Goal: Task Accomplishment & Management: Manage account settings

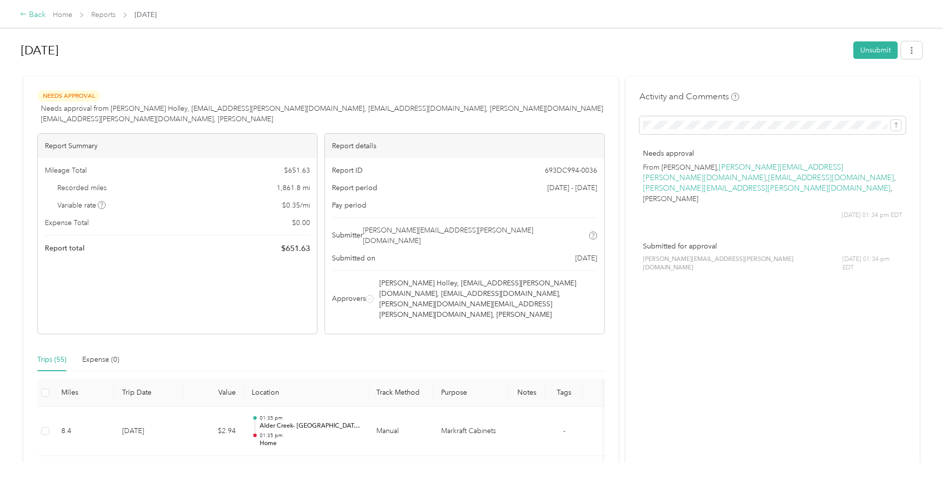
click at [30, 14] on div "Back" at bounding box center [33, 15] width 26 height 12
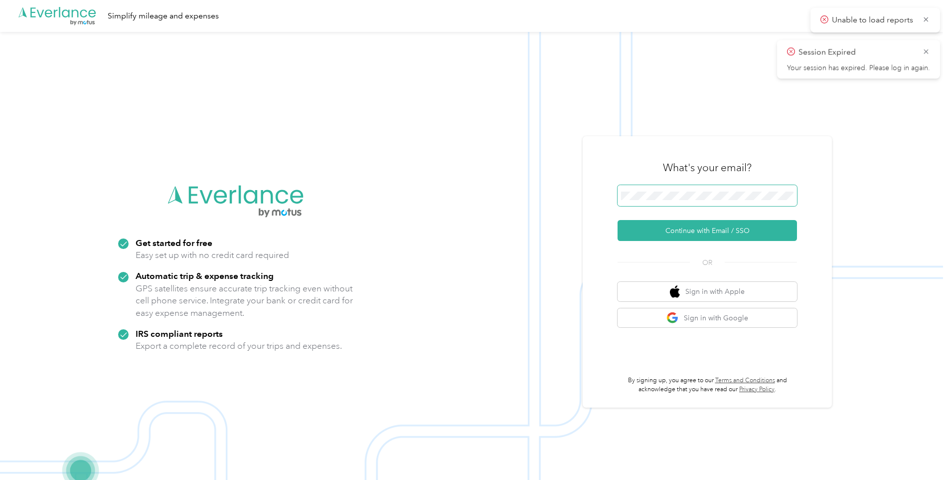
click at [655, 191] on span at bounding box center [708, 195] width 180 height 21
click at [692, 230] on button "Continue with Email / SSO" at bounding box center [708, 230] width 180 height 21
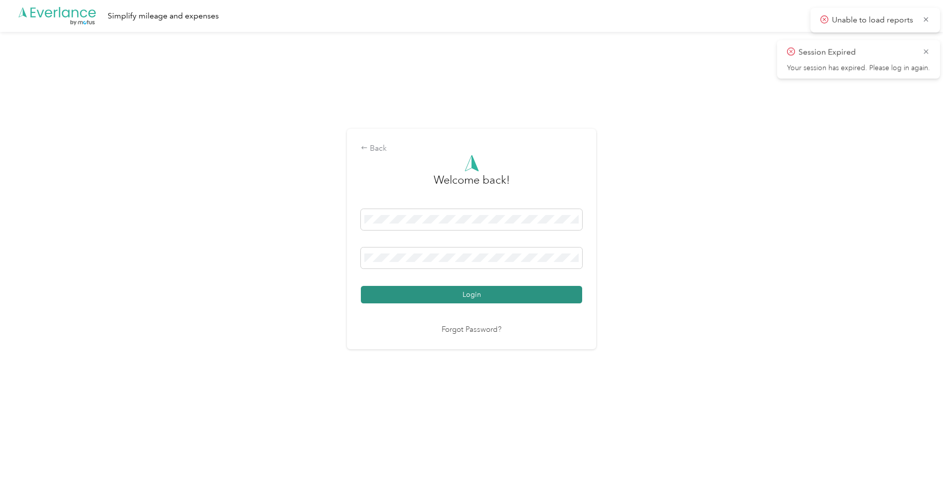
click at [454, 291] on button "Login" at bounding box center [471, 294] width 221 height 17
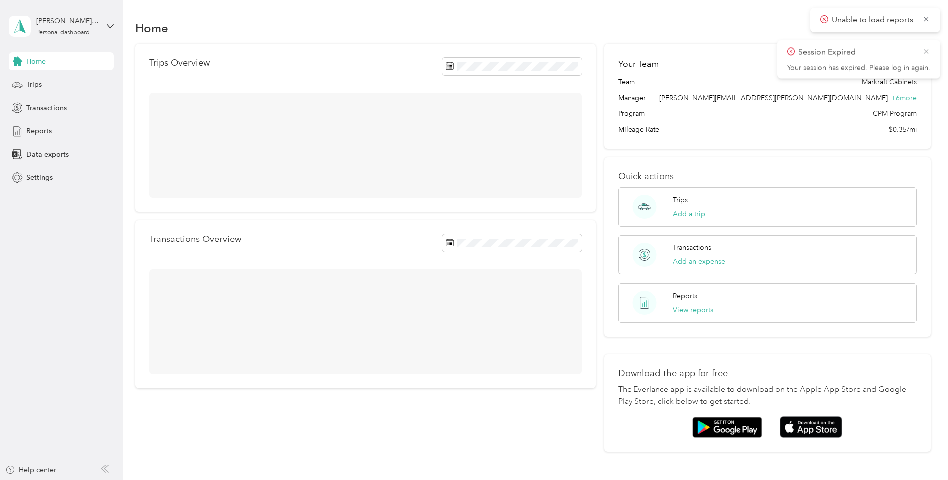
click at [927, 51] on icon at bounding box center [927, 51] width 8 height 9
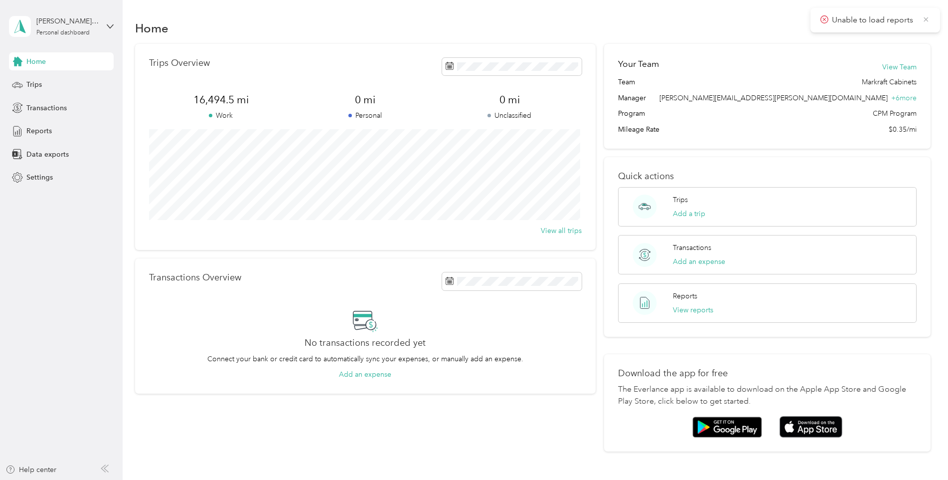
click at [928, 17] on icon at bounding box center [927, 19] width 4 height 4
click at [80, 82] on div "Trips" at bounding box center [61, 85] width 105 height 18
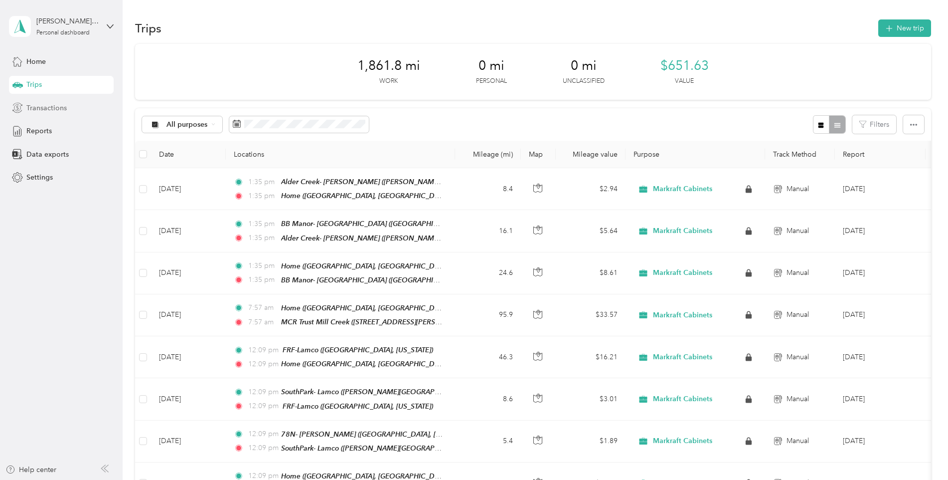
click at [64, 103] on span "Transactions" at bounding box center [46, 108] width 40 height 10
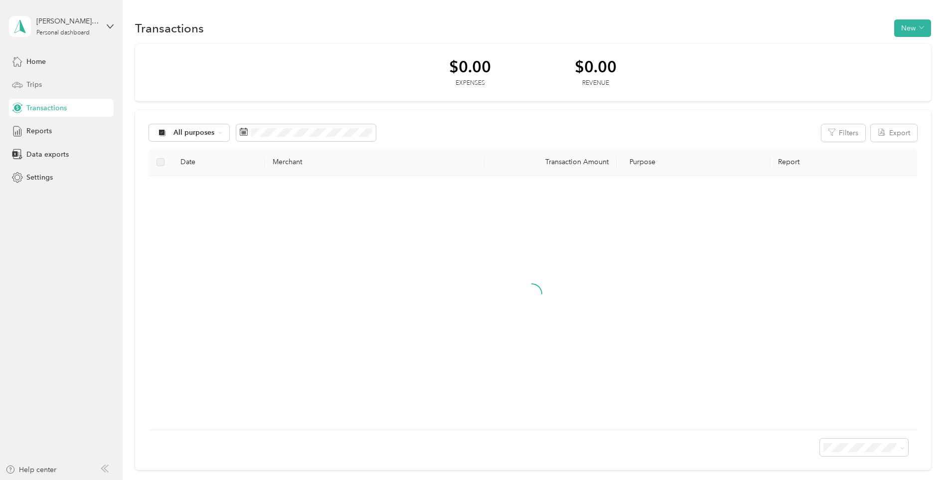
click at [59, 77] on div "Trips" at bounding box center [61, 85] width 105 height 18
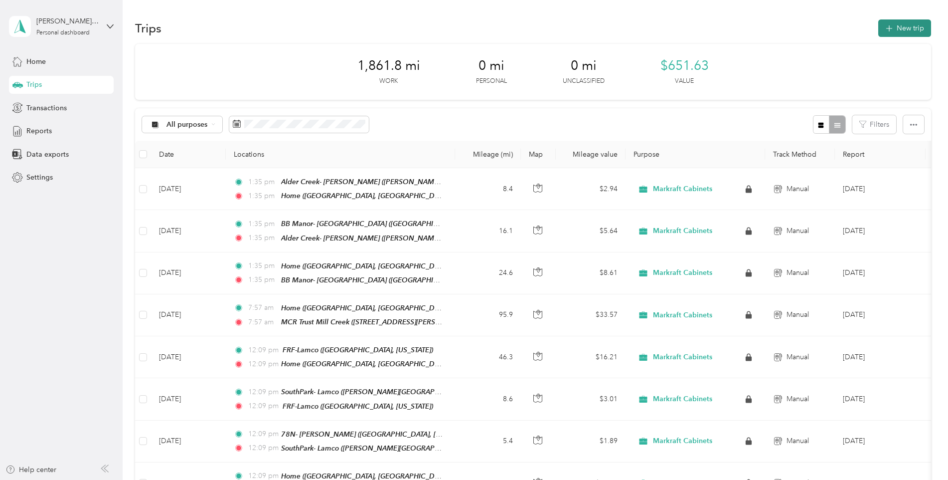
click at [902, 31] on button "New trip" at bounding box center [905, 27] width 53 height 17
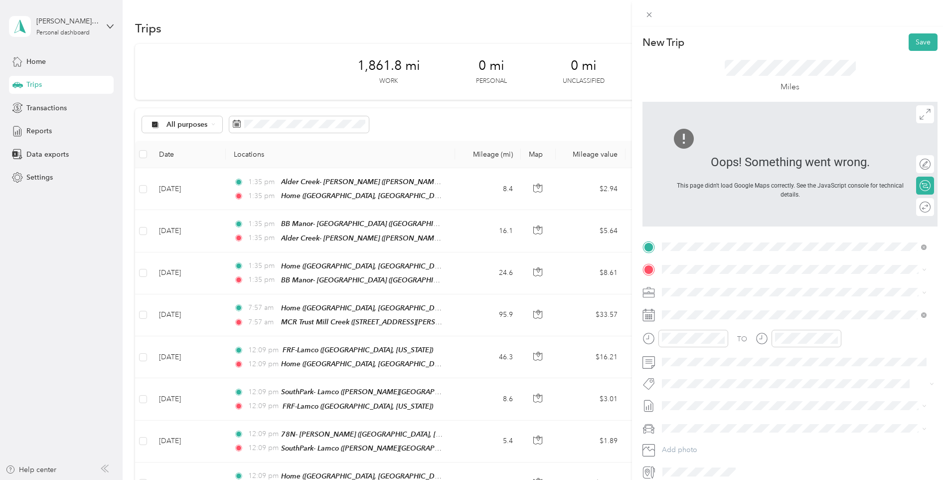
click at [714, 355] on div "Home" at bounding box center [775, 359] width 188 height 9
click at [715, 309] on strong "78N- [PERSON_NAME]" at bounding box center [719, 308] width 77 height 9
click at [901, 49] on div "New Trip Save" at bounding box center [790, 41] width 295 height 17
click at [926, 37] on button "Save" at bounding box center [923, 41] width 29 height 17
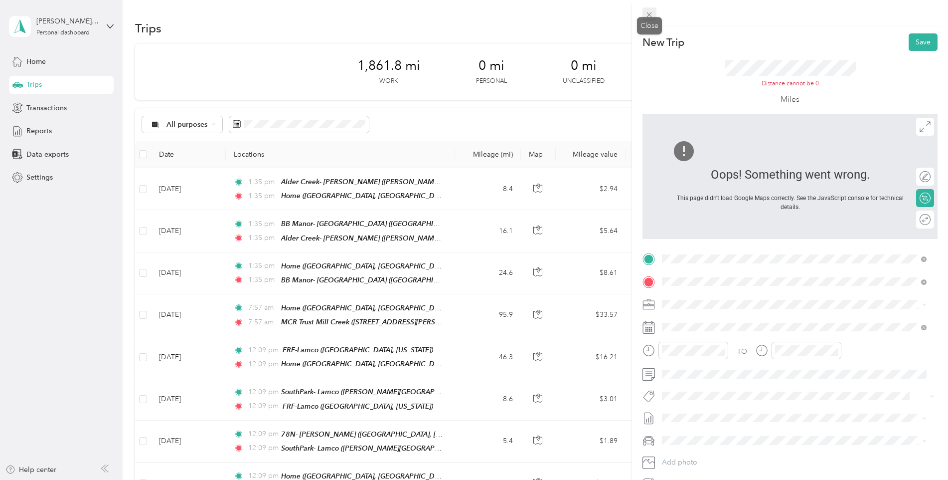
click at [655, 18] on span at bounding box center [650, 14] width 14 height 14
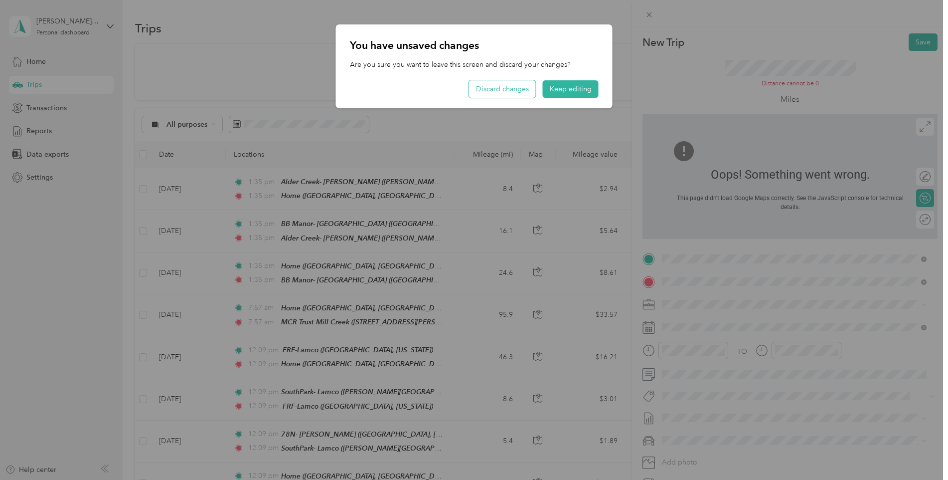
click at [491, 91] on button "Discard changes" at bounding box center [502, 88] width 67 height 17
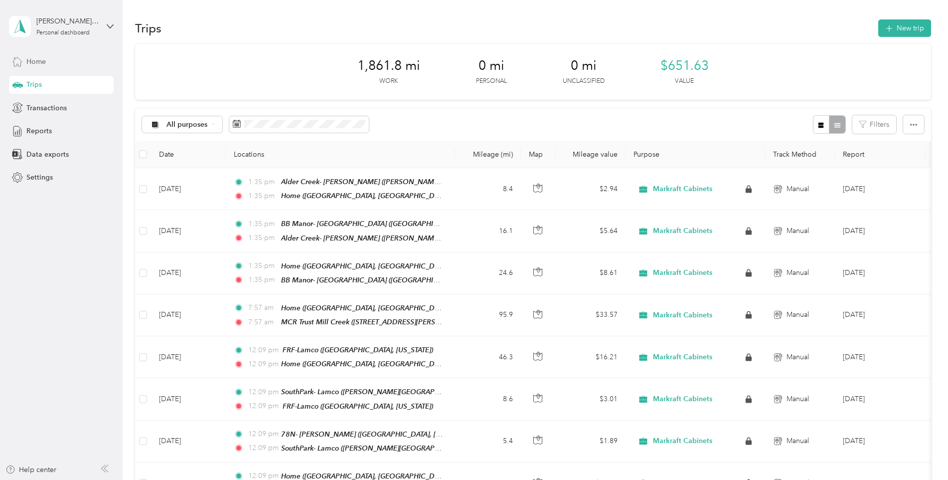
click at [60, 63] on div "Home" at bounding box center [61, 61] width 105 height 18
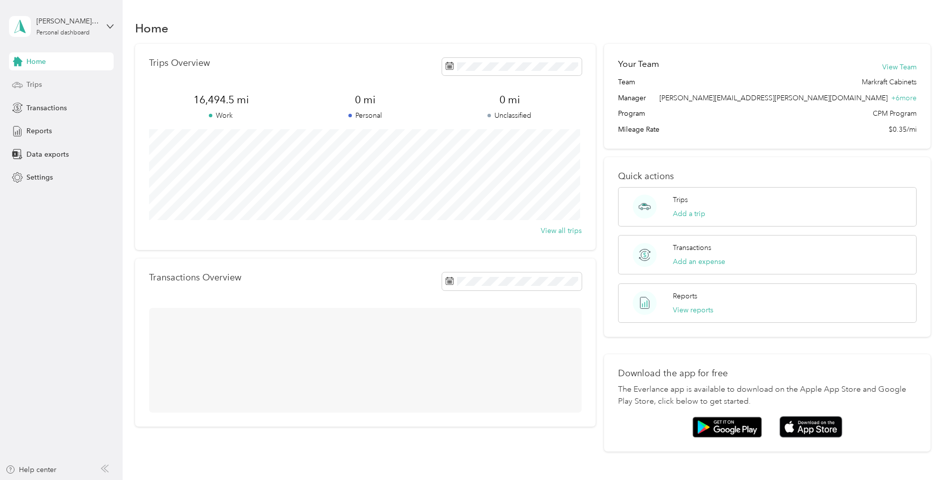
click at [57, 87] on div "Trips" at bounding box center [61, 85] width 105 height 18
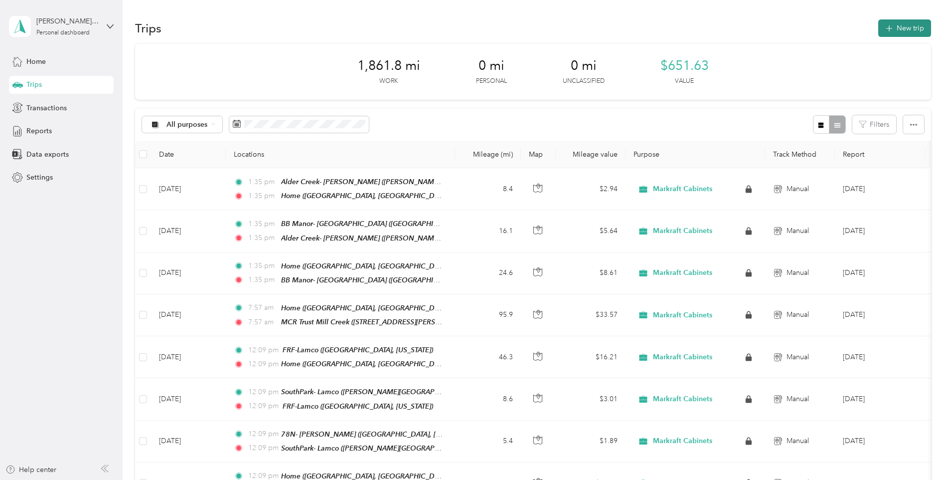
click at [903, 31] on button "New trip" at bounding box center [905, 27] width 53 height 17
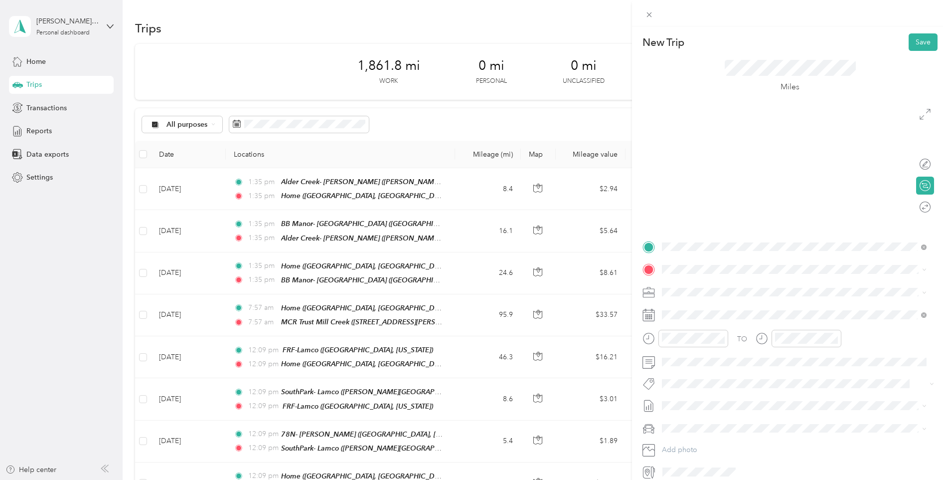
click at [714, 355] on div "Home [GEOGRAPHIC_DATA], [US_STATE], [GEOGRAPHIC_DATA]" at bounding box center [775, 365] width 188 height 21
click at [714, 308] on strong "78N- [PERSON_NAME]" at bounding box center [719, 308] width 77 height 9
click at [925, 207] on div "Round trip" at bounding box center [921, 207] width 28 height 18
click at [921, 207] on div at bounding box center [920, 207] width 21 height 10
click at [922, 207] on div at bounding box center [926, 206] width 9 height 9
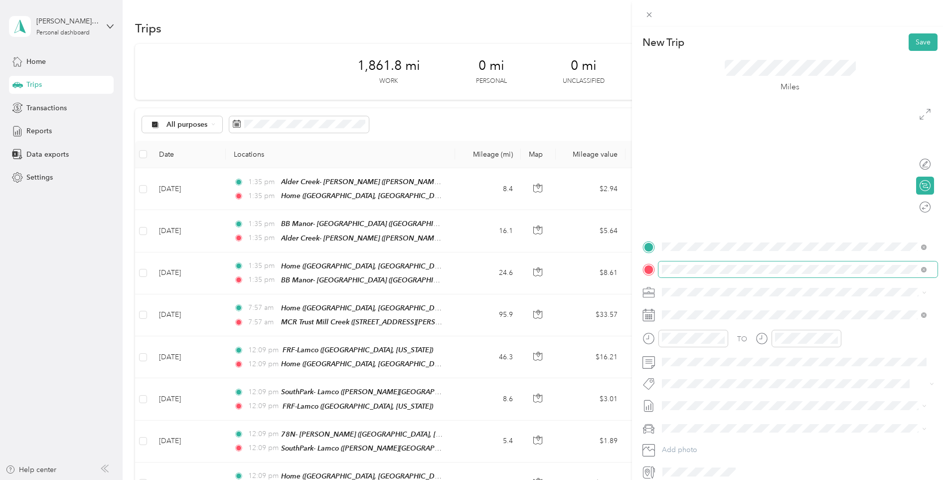
click at [745, 263] on span at bounding box center [798, 269] width 279 height 16
click at [742, 316] on span "[PERSON_NAME][STREET_ADDRESS][US_STATE]" at bounding box center [758, 320] width 155 height 8
click at [645, 17] on icon at bounding box center [649, 14] width 8 height 8
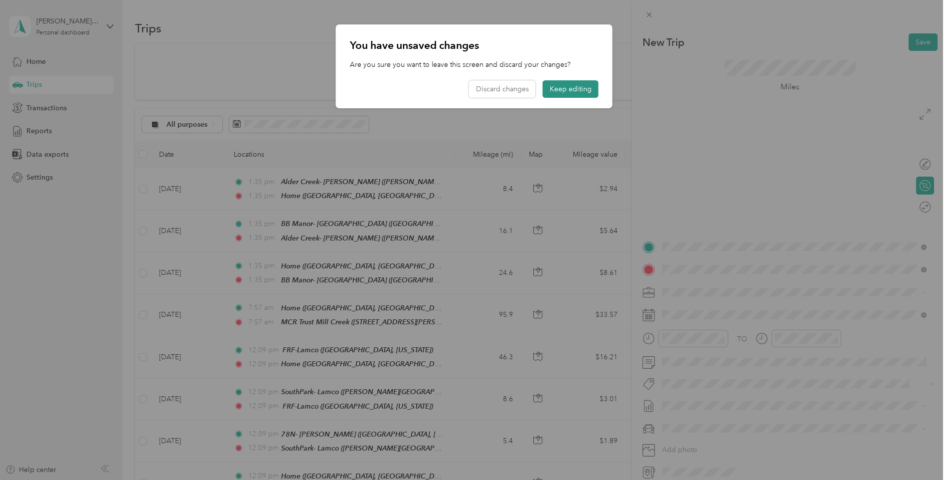
click at [564, 87] on button "Keep editing" at bounding box center [571, 88] width 56 height 17
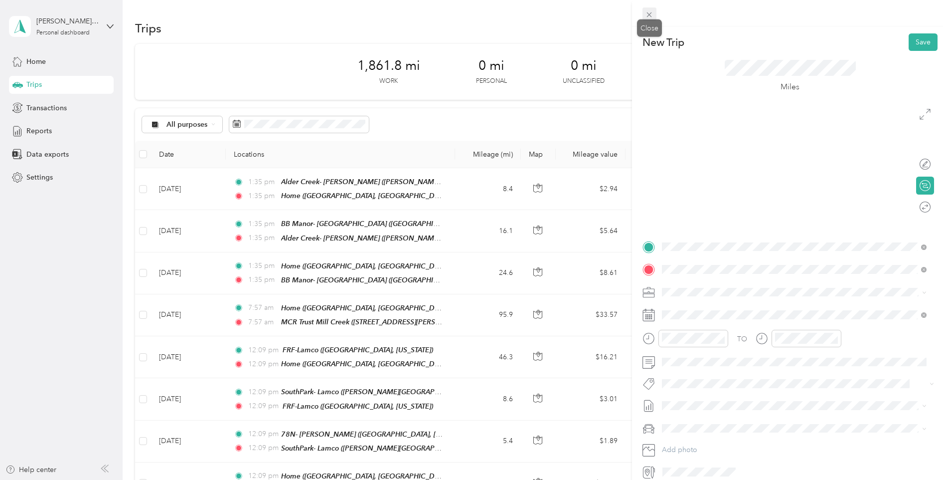
click at [654, 12] on icon at bounding box center [649, 14] width 8 height 8
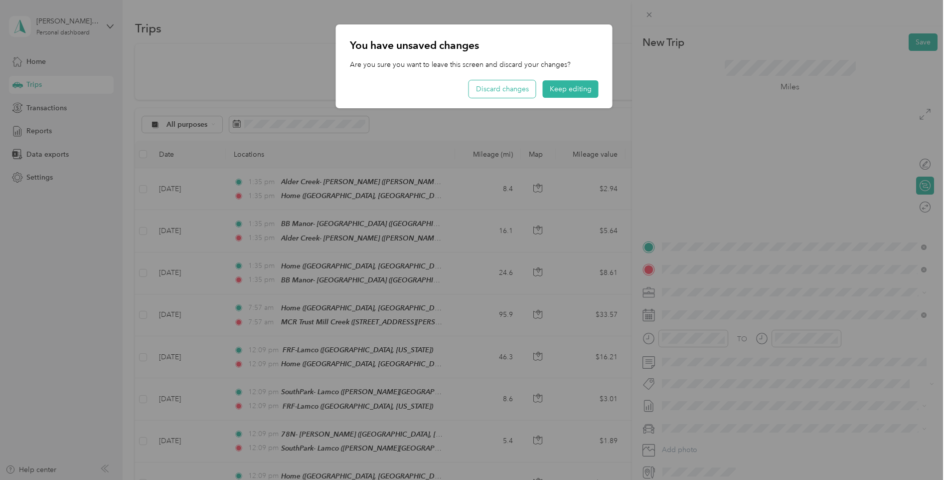
click at [503, 89] on button "Discard changes" at bounding box center [502, 88] width 67 height 17
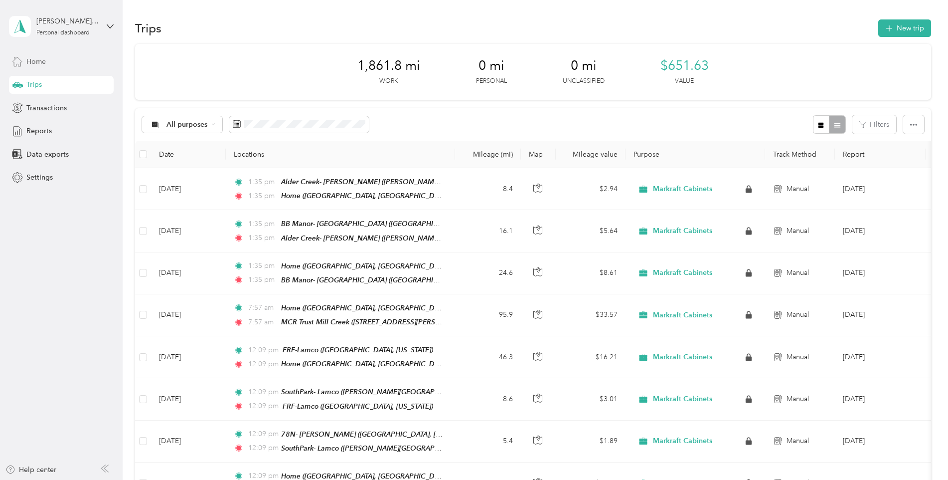
click at [63, 62] on div "Home" at bounding box center [61, 61] width 105 height 18
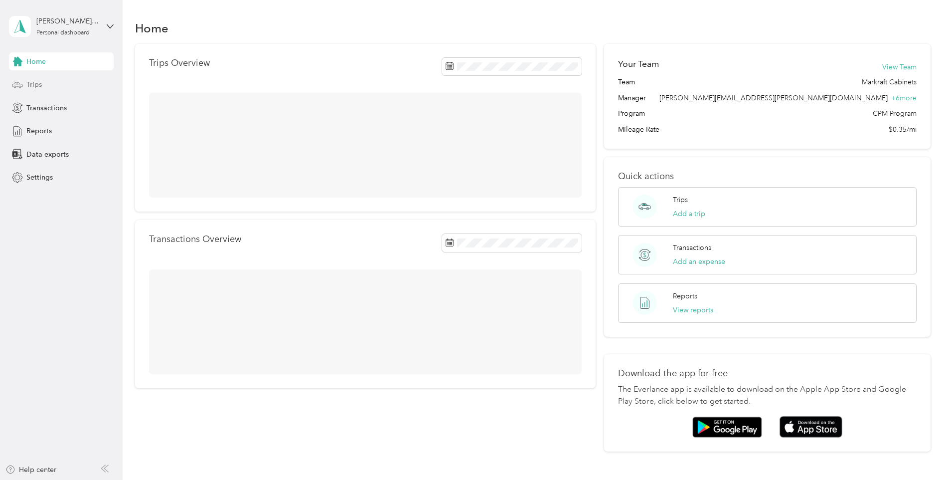
click at [52, 83] on div "Trips" at bounding box center [61, 85] width 105 height 18
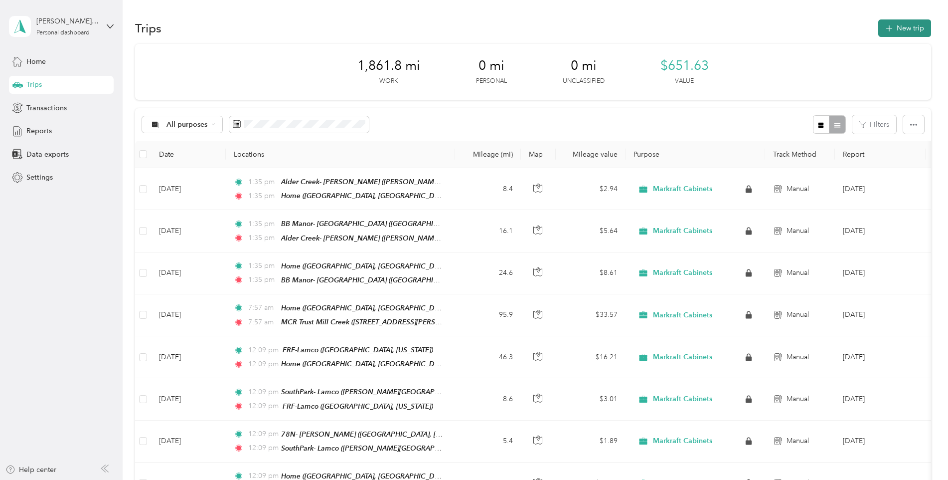
click at [892, 28] on icon "button" at bounding box center [889, 28] width 11 height 11
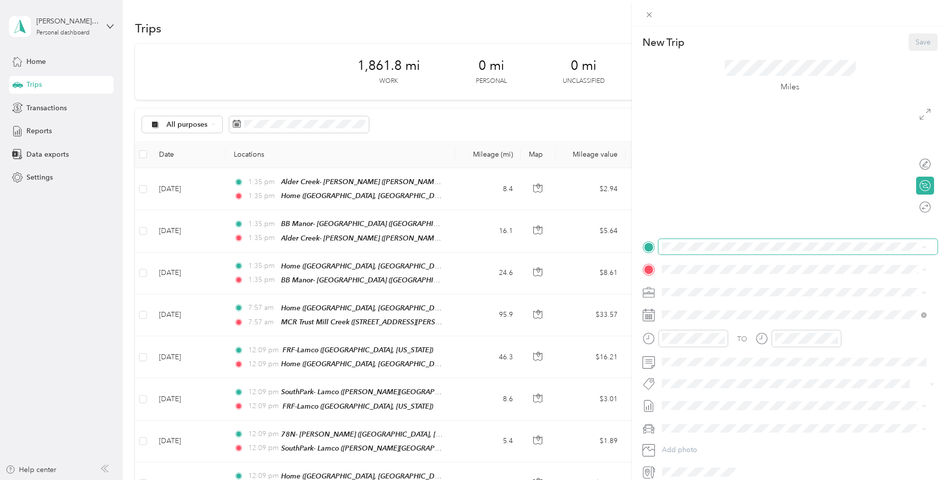
click at [695, 254] on span at bounding box center [798, 247] width 279 height 16
click at [716, 355] on div "Home [GEOGRAPHIC_DATA], [US_STATE], [GEOGRAPHIC_DATA]" at bounding box center [775, 365] width 188 height 21
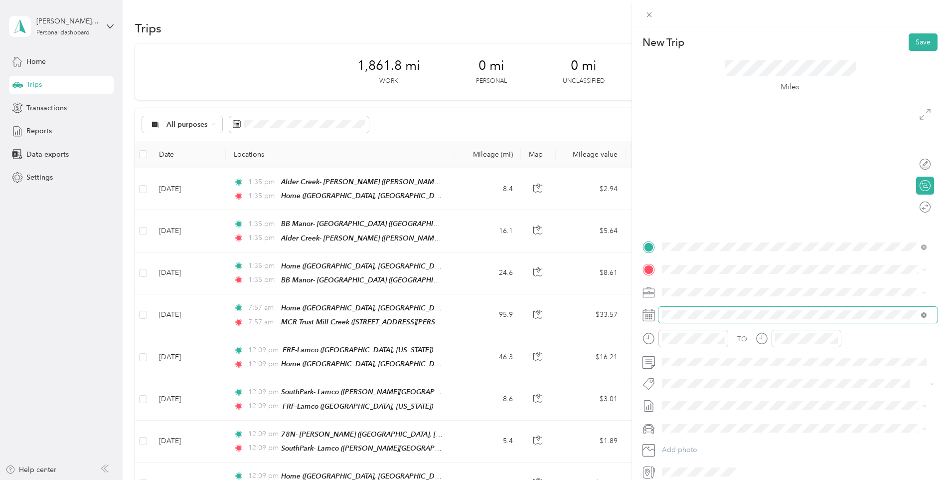
click at [924, 314] on icon at bounding box center [924, 315] width 3 height 3
click at [699, 310] on strong "78N- [PERSON_NAME]" at bounding box center [719, 308] width 77 height 9
click at [725, 212] on div "1" at bounding box center [721, 213] width 13 height 12
click at [913, 41] on button "Save" at bounding box center [923, 41] width 29 height 17
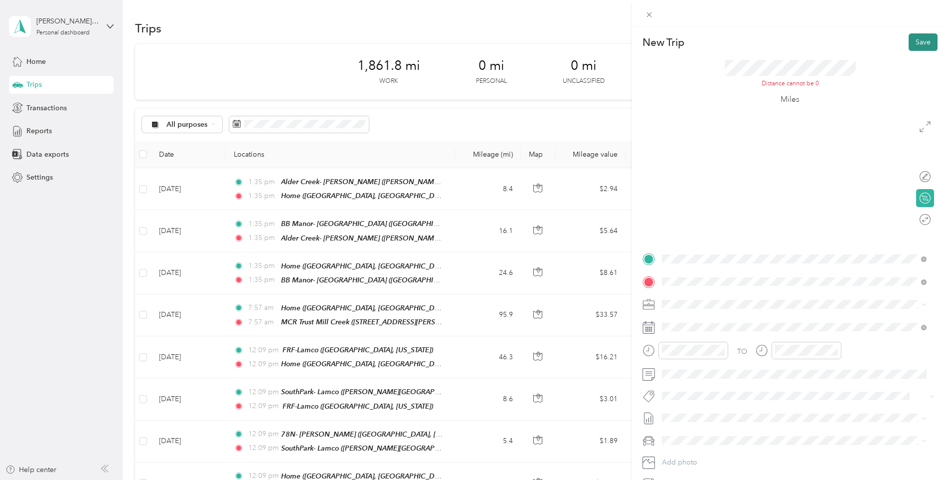
click at [913, 41] on button "Save" at bounding box center [923, 41] width 29 height 17
click at [918, 174] on div at bounding box center [920, 176] width 21 height 10
click at [922, 174] on div at bounding box center [926, 176] width 9 height 9
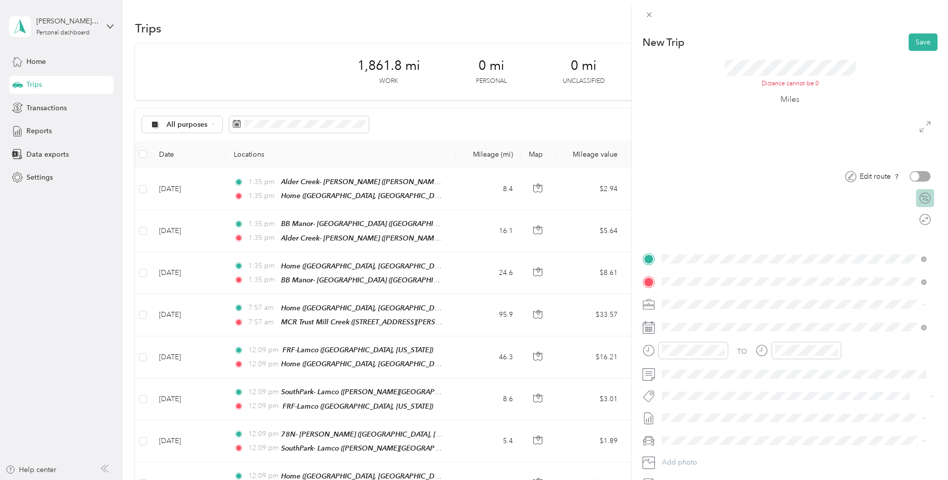
click at [924, 205] on div "Calculate route" at bounding box center [926, 198] width 18 height 18
click at [910, 198] on div at bounding box center [920, 197] width 21 height 10
click at [911, 198] on div at bounding box center [915, 197] width 9 height 9
click at [920, 216] on icon at bounding box center [925, 219] width 11 height 11
click at [917, 216] on div at bounding box center [920, 219] width 21 height 10
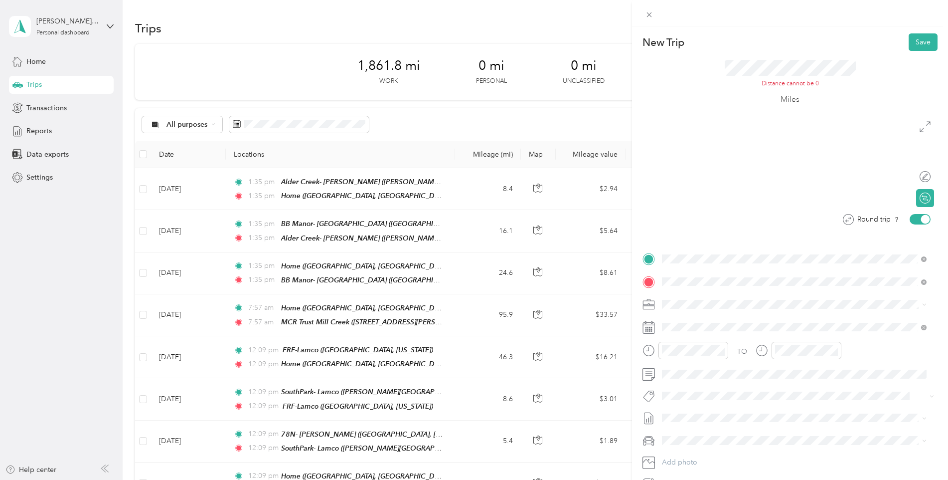
click at [911, 220] on div at bounding box center [920, 219] width 21 height 10
click at [731, 293] on span "[STREET_ADDRESS][US_STATE]" at bounding box center [731, 294] width 100 height 9
click at [735, 373] on span "[GEOGRAPHIC_DATA][US_STATE], [GEOGRAPHIC_DATA]" at bounding box center [773, 370] width 184 height 9
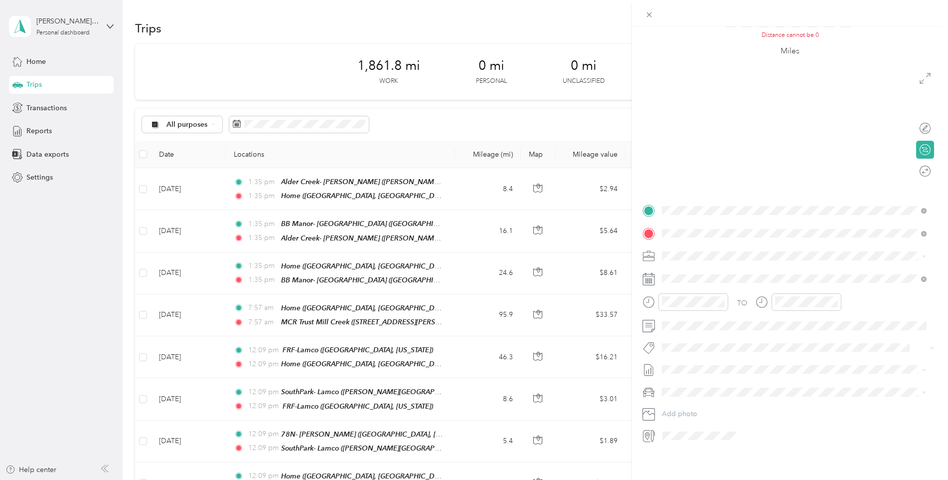
click at [649, 432] on icon at bounding box center [648, 436] width 6 height 8
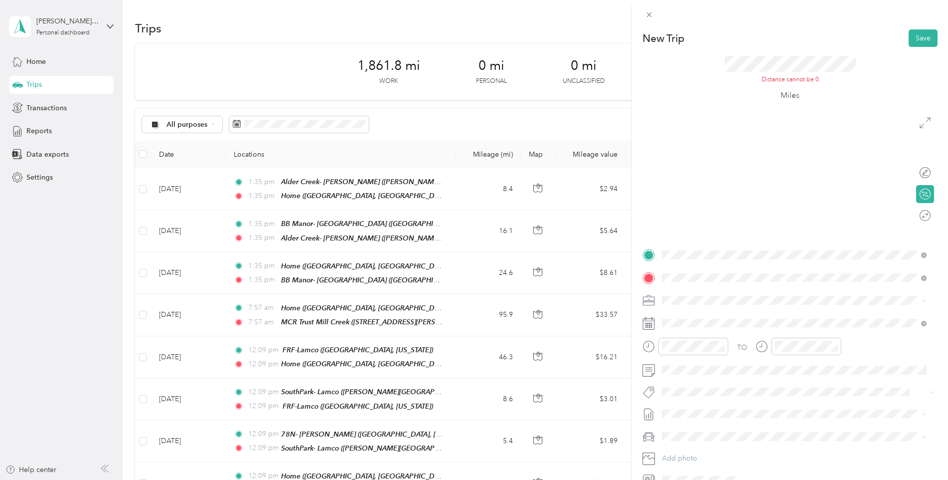
scroll to position [0, 0]
click at [648, 15] on icon at bounding box center [649, 14] width 8 height 8
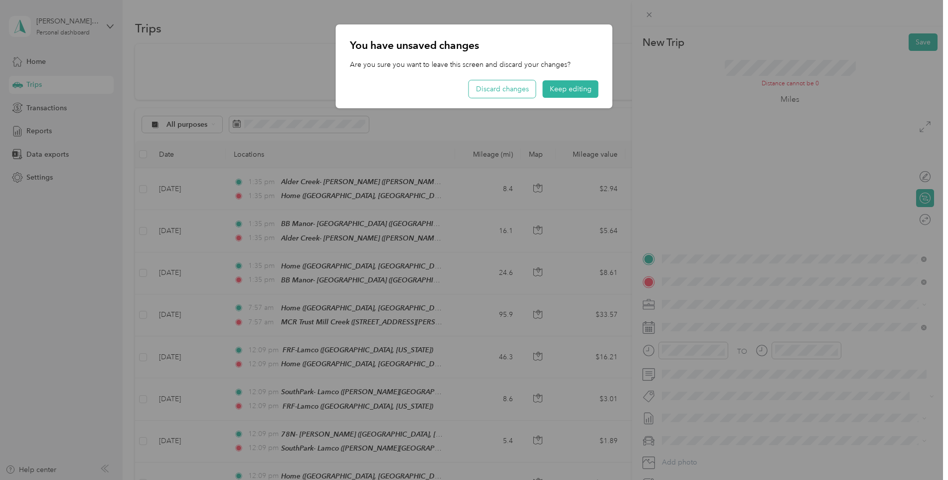
click at [509, 91] on button "Discard changes" at bounding box center [502, 88] width 67 height 17
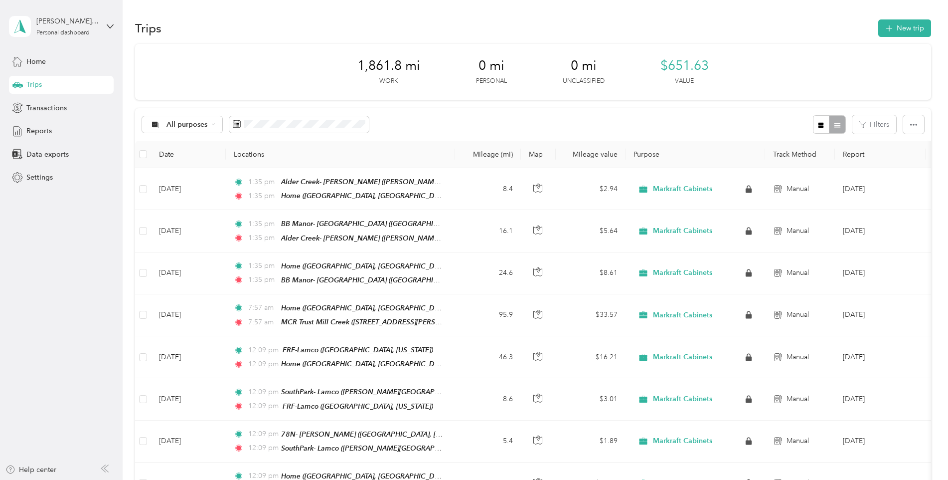
click at [47, 62] on div "Home" at bounding box center [61, 61] width 105 height 18
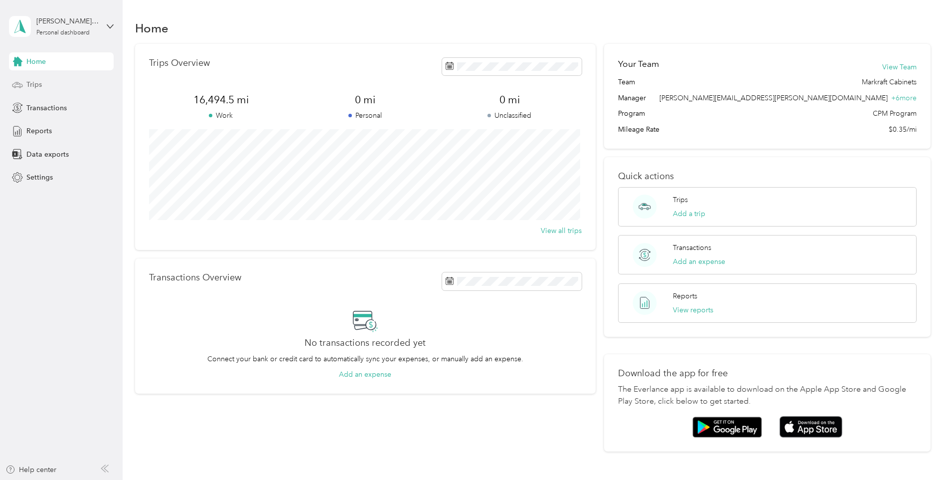
click at [50, 81] on div "Trips" at bounding box center [61, 85] width 105 height 18
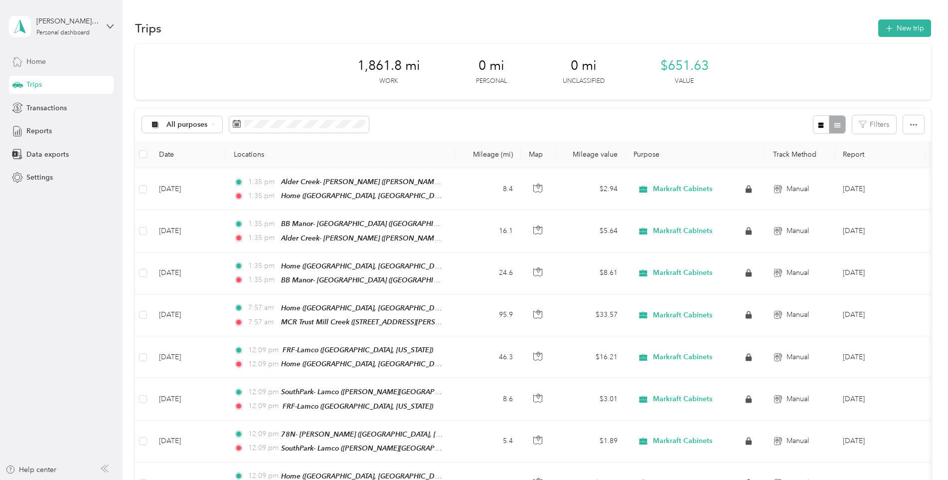
click at [50, 65] on div "Home" at bounding box center [61, 61] width 105 height 18
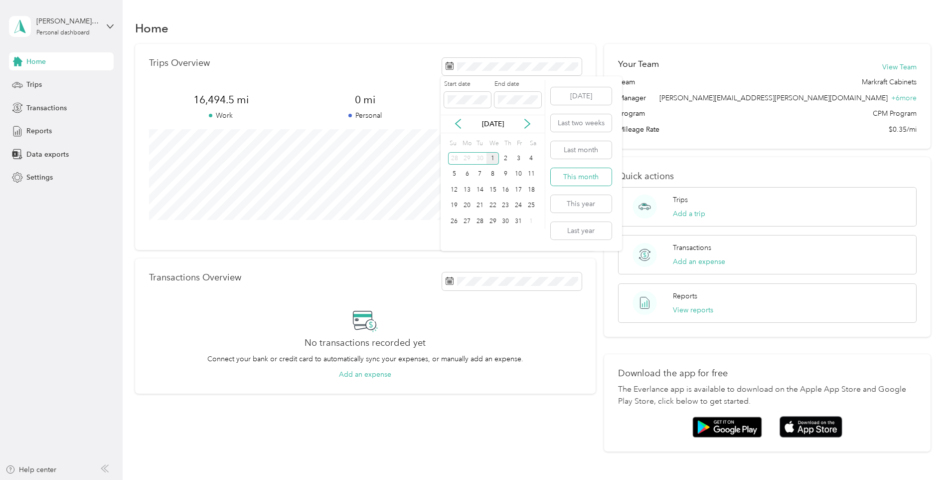
click at [578, 178] on button "This month" at bounding box center [581, 176] width 61 height 17
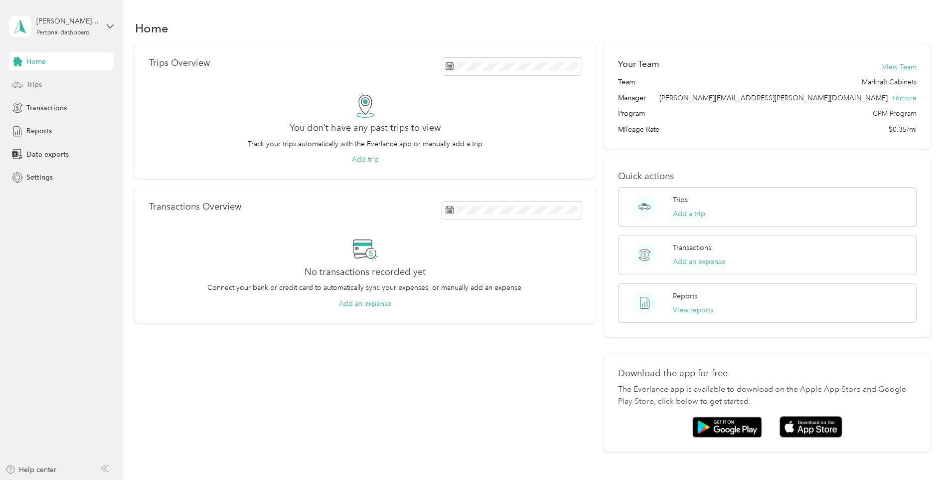
click at [41, 84] on span "Trips" at bounding box center [33, 84] width 15 height 10
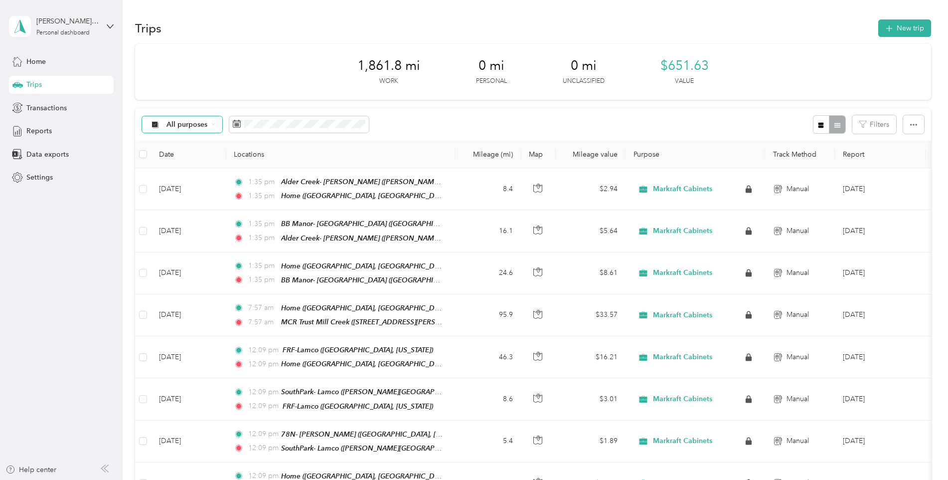
click at [182, 119] on div "All purposes" at bounding box center [182, 124] width 81 height 17
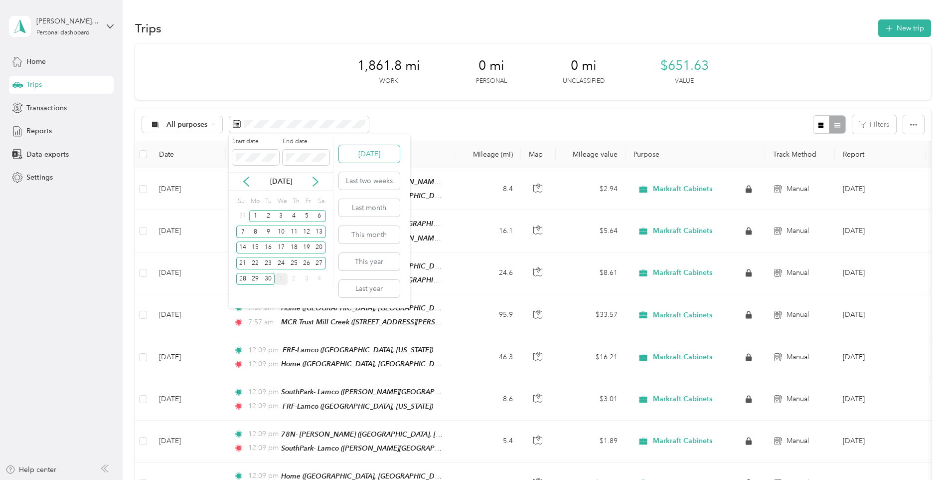
click at [374, 162] on button "[DATE]" at bounding box center [369, 153] width 61 height 17
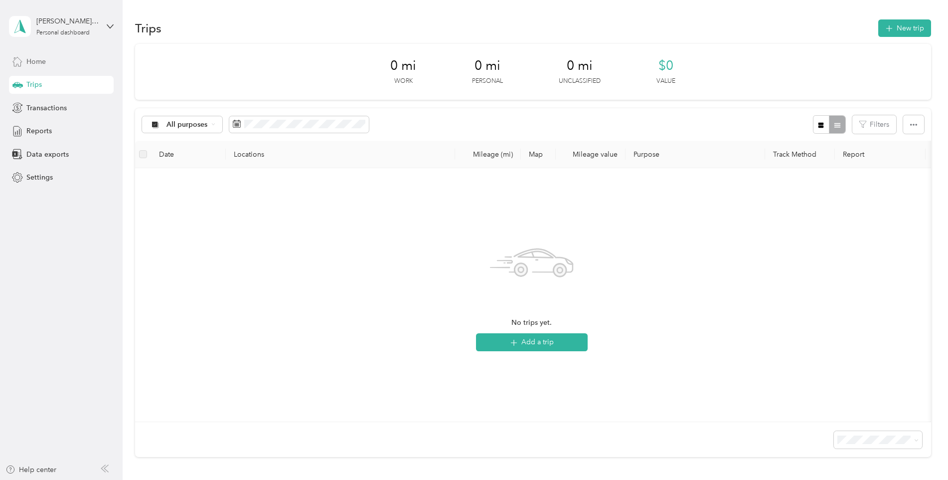
click at [47, 59] on div "Home" at bounding box center [61, 61] width 105 height 18
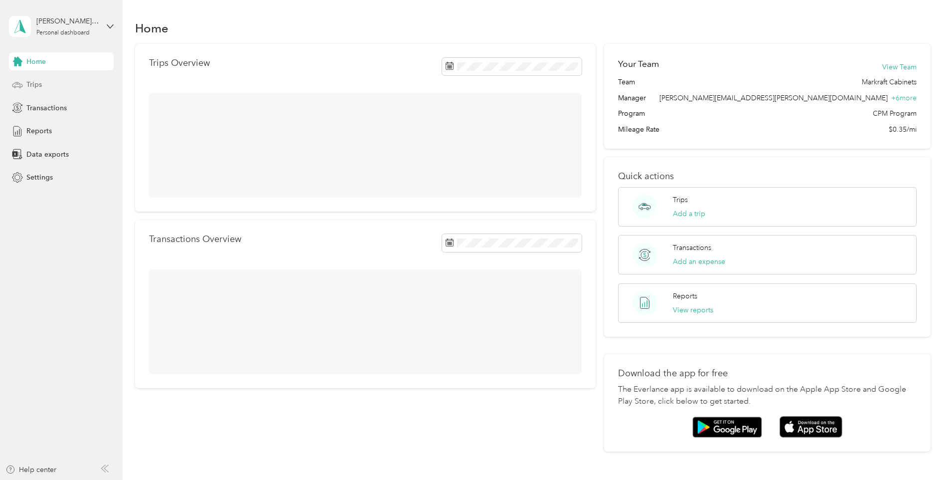
click at [44, 82] on div "Trips" at bounding box center [61, 85] width 105 height 18
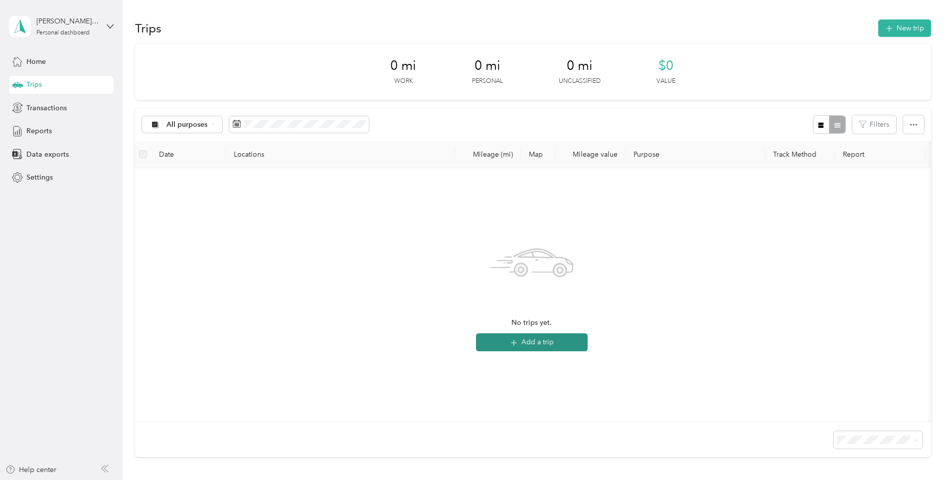
click at [556, 344] on button "Add a trip" at bounding box center [532, 342] width 112 height 18
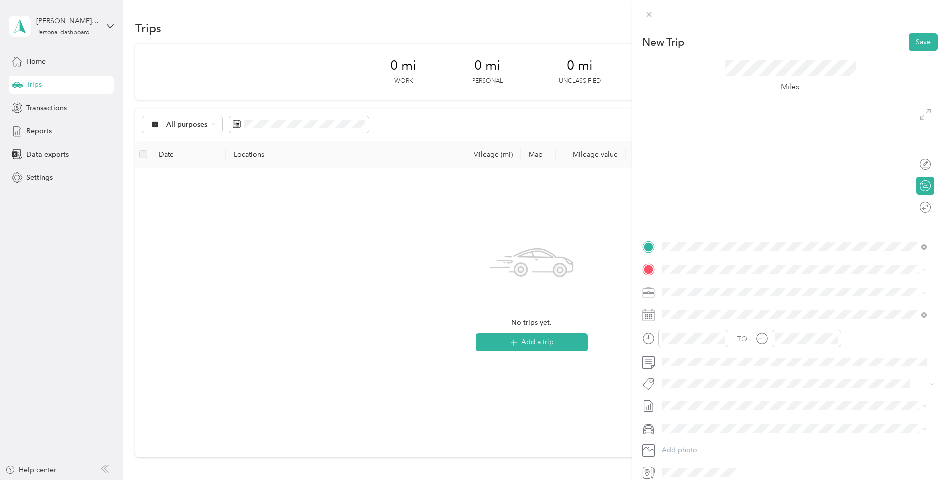
click at [713, 355] on div "Home" at bounding box center [775, 359] width 188 height 9
click at [720, 308] on strong "78N- [PERSON_NAME]" at bounding box center [719, 308] width 77 height 9
click at [715, 315] on div "MCR Trust Mill Creek [STREET_ADDRESS][PERSON_NAME][PERSON_NAME][US_STATE]" at bounding box center [786, 314] width 210 height 21
click at [648, 17] on icon at bounding box center [649, 14] width 8 height 8
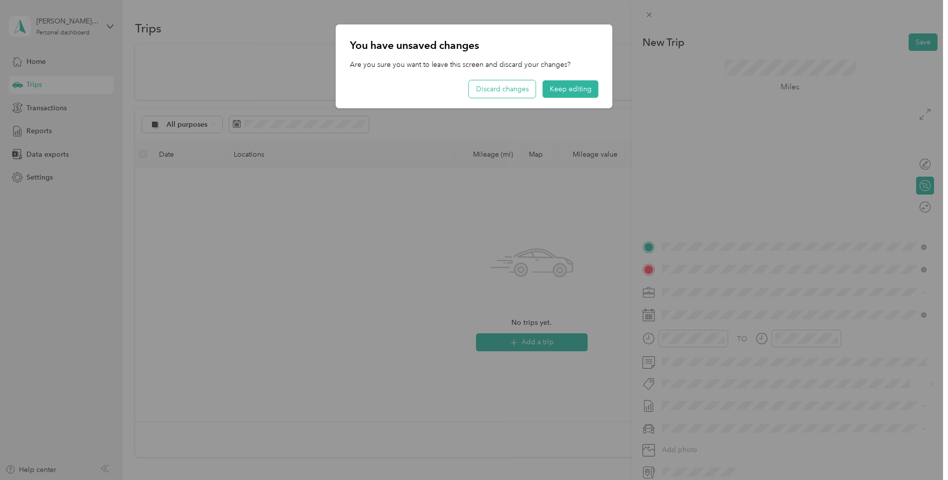
click at [491, 87] on button "Discard changes" at bounding box center [502, 88] width 67 height 17
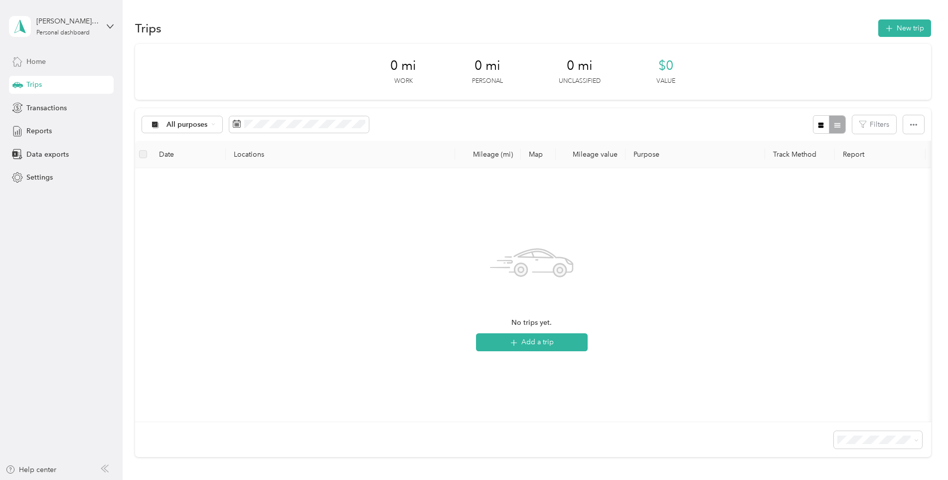
click at [39, 65] on span "Home" at bounding box center [35, 61] width 19 height 10
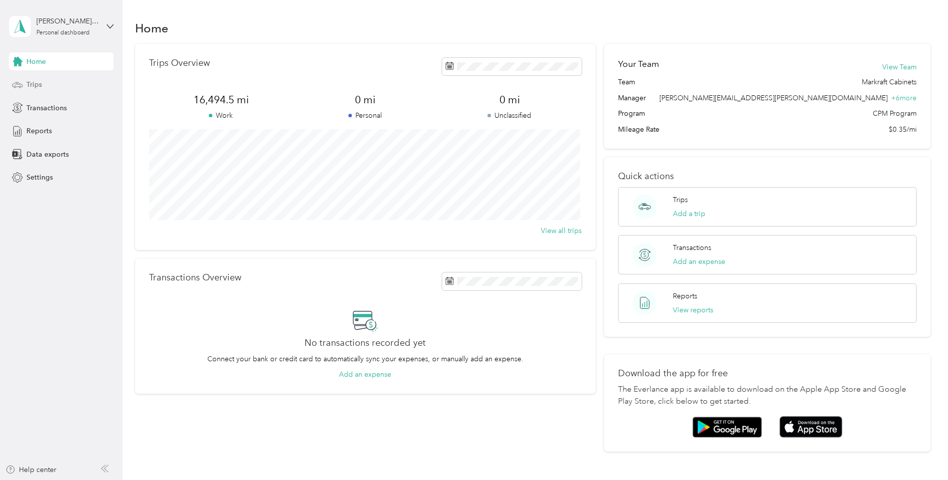
click at [44, 82] on div "Trips" at bounding box center [61, 85] width 105 height 18
